Goal: Task Accomplishment & Management: Use online tool/utility

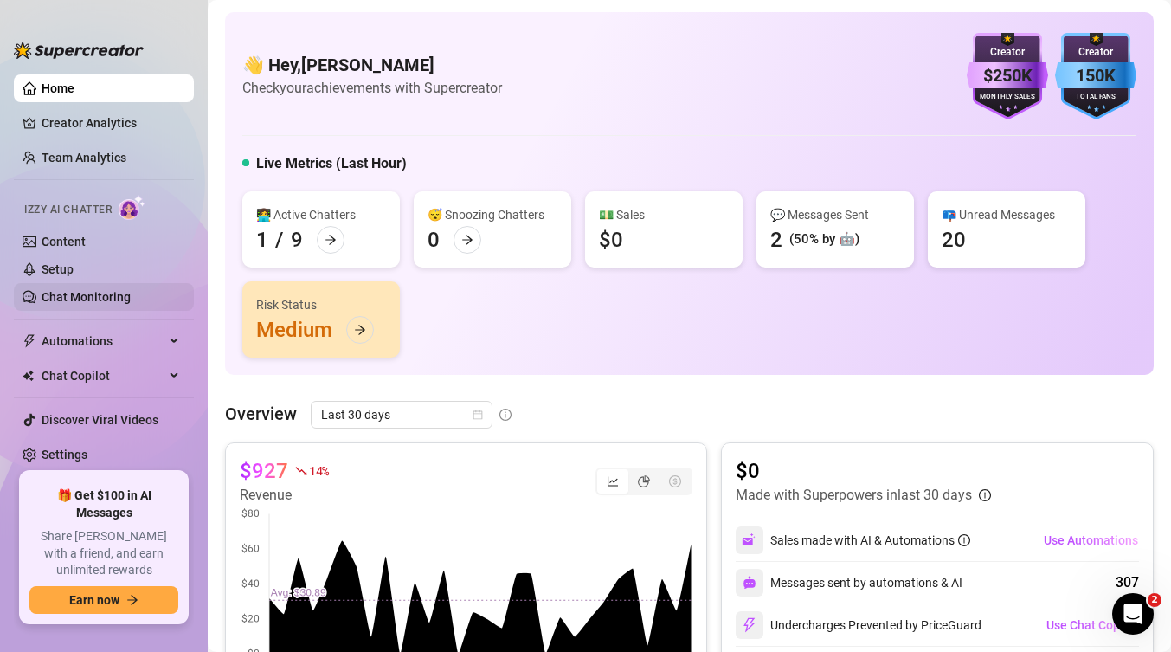
click at [80, 299] on link "Chat Monitoring" at bounding box center [86, 297] width 89 height 14
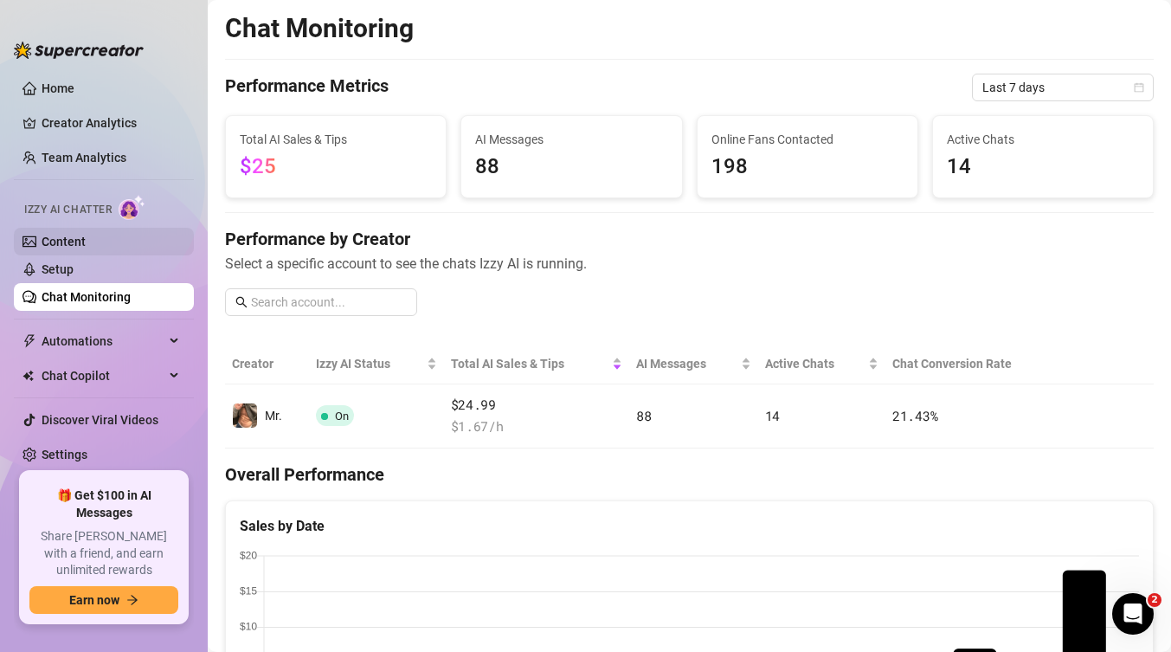
click at [86, 246] on link "Content" at bounding box center [64, 242] width 44 height 14
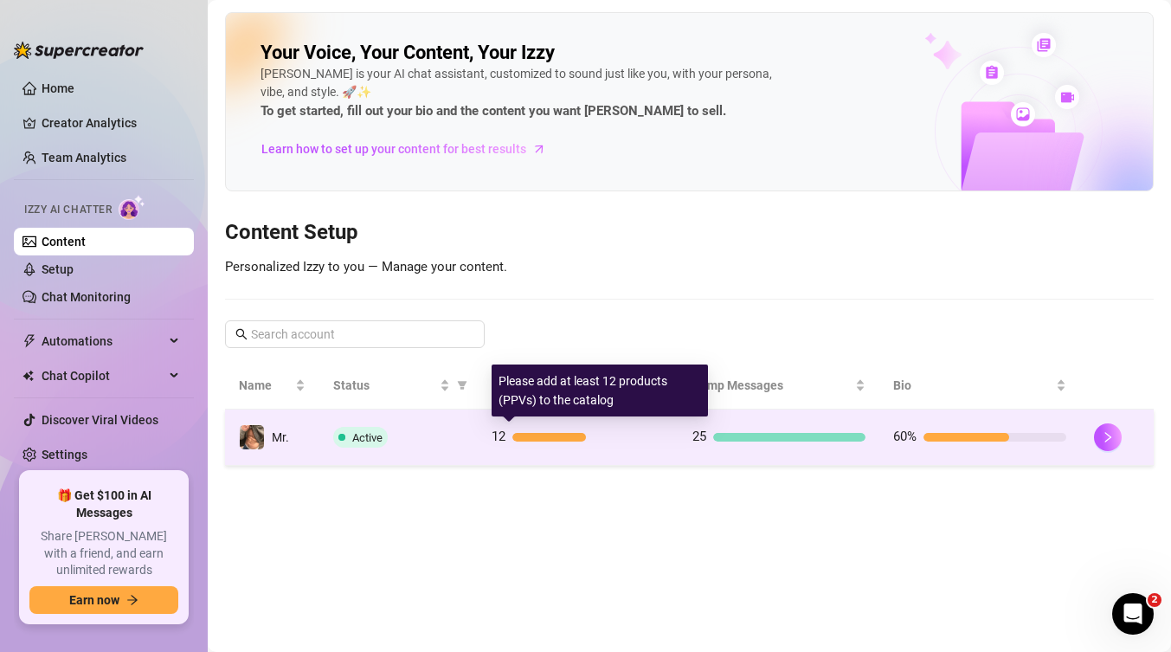
click at [519, 442] on div "12" at bounding box center [578, 437] width 173 height 21
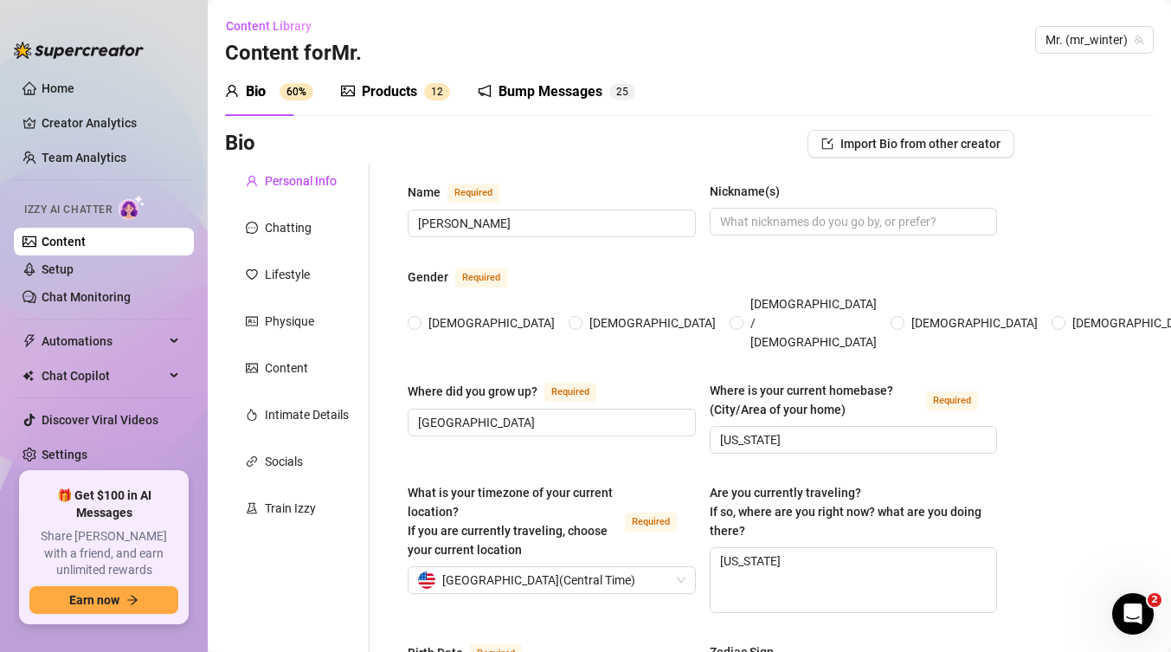
radio input "true"
type input "[DATE]"
click at [306, 224] on div "Chatting" at bounding box center [288, 227] width 47 height 19
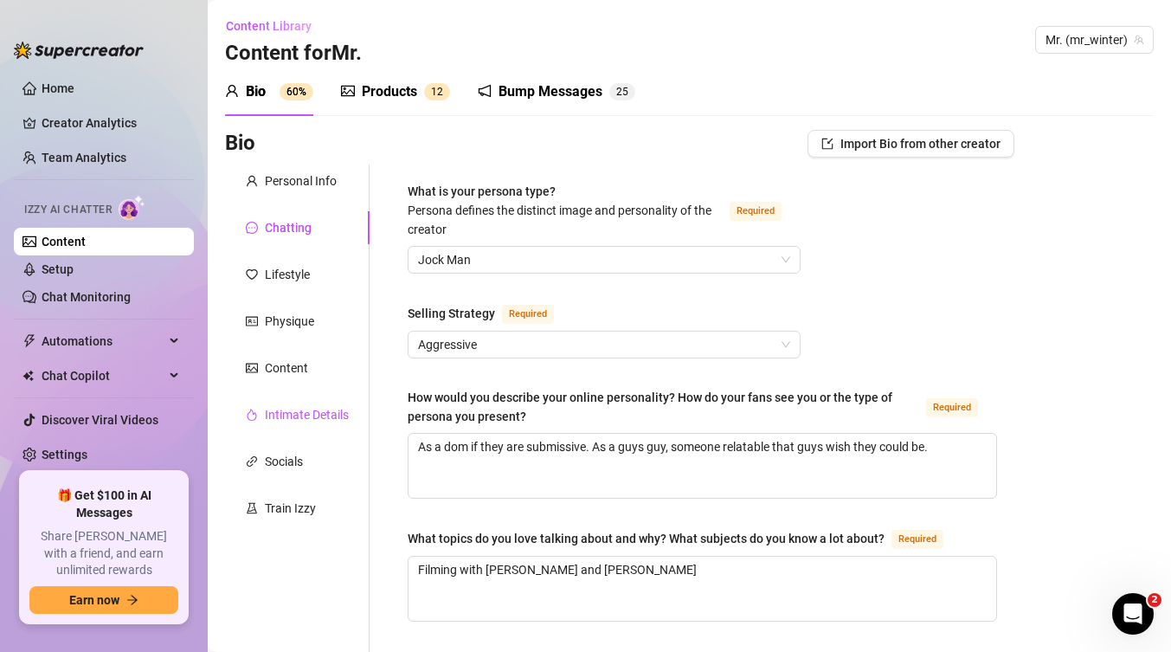
click at [294, 409] on div "Intimate Details" at bounding box center [307, 414] width 84 height 19
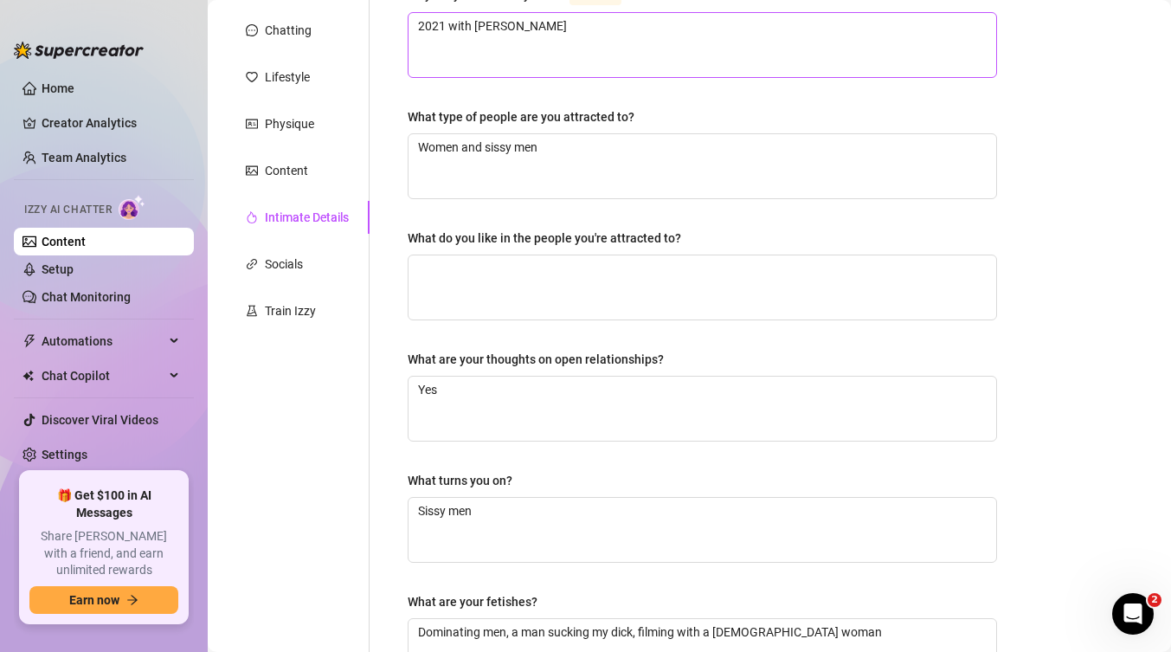
scroll to position [188, 0]
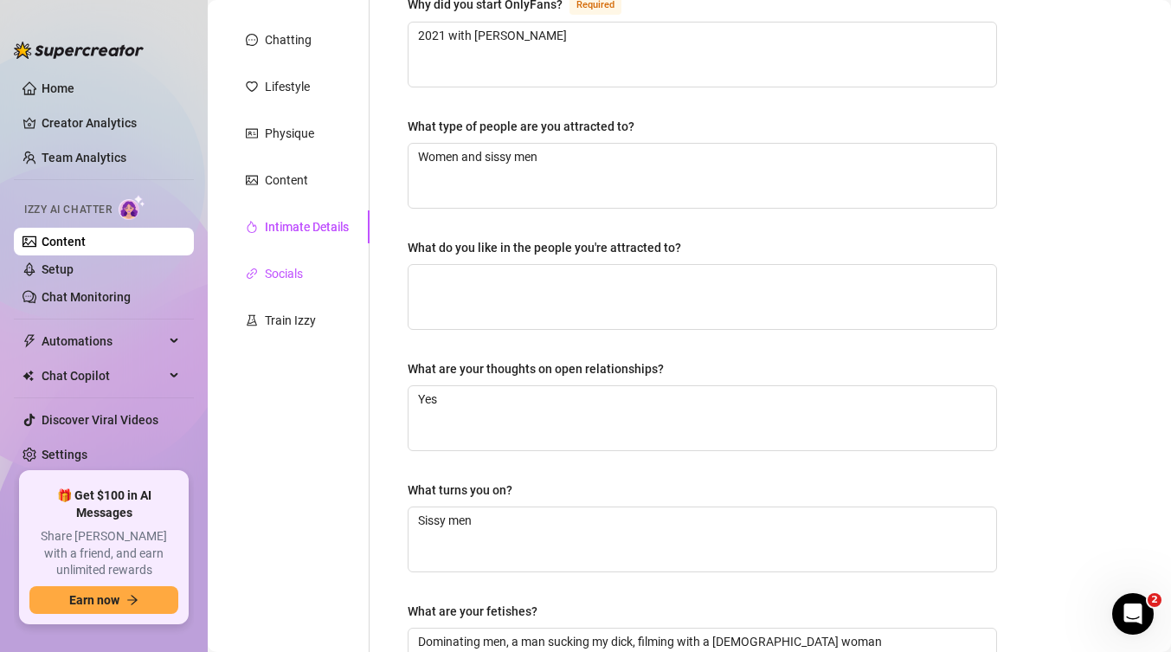
click at [251, 276] on icon "link" at bounding box center [252, 273] width 10 height 10
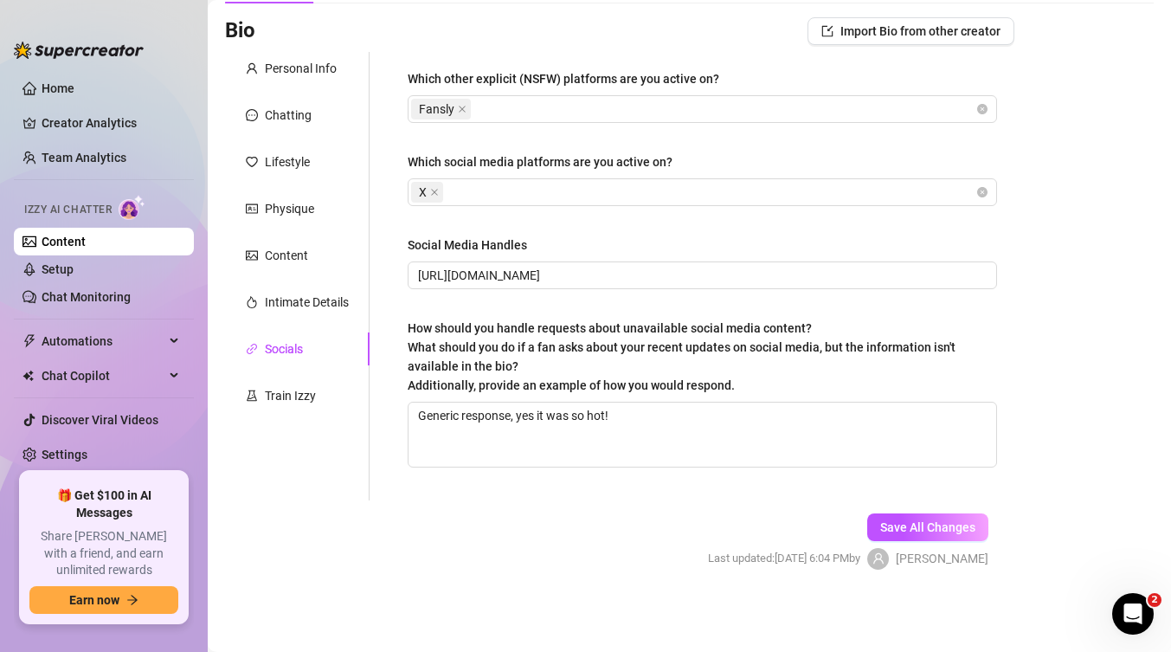
scroll to position [113, 0]
click at [268, 381] on div "Train Izzy" at bounding box center [297, 395] width 145 height 33
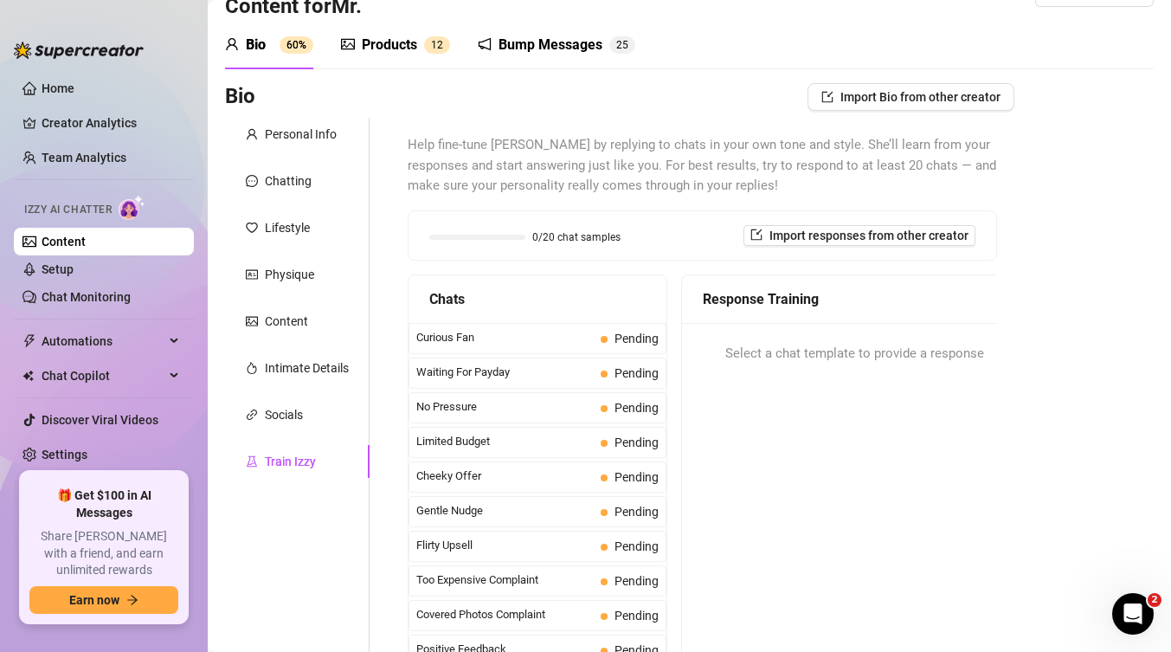
scroll to position [0, 0]
